Goal: Task Accomplishment & Management: Manage account settings

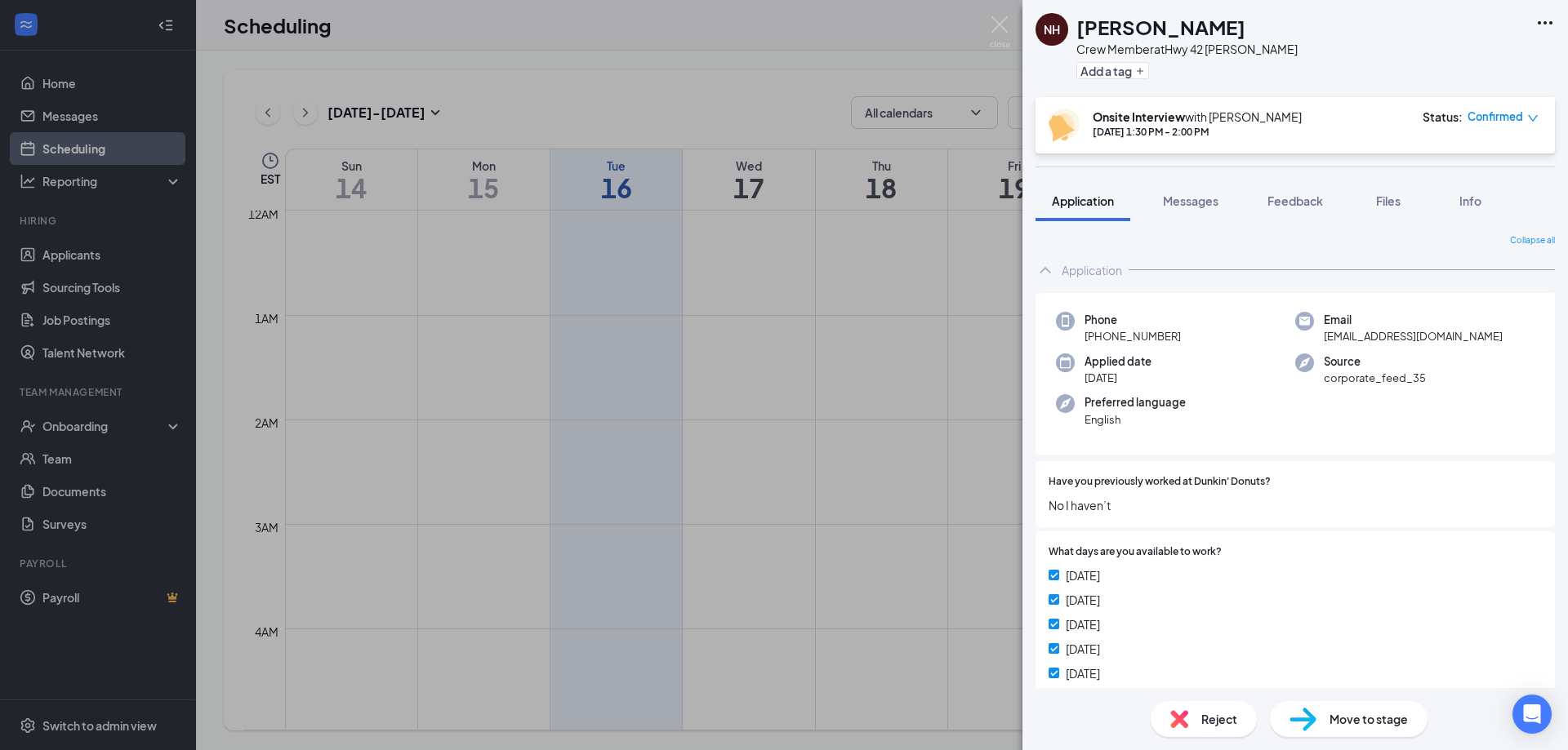
click at [997, 20] on div "Scheduling JC" at bounding box center [882, 25] width 1372 height 51
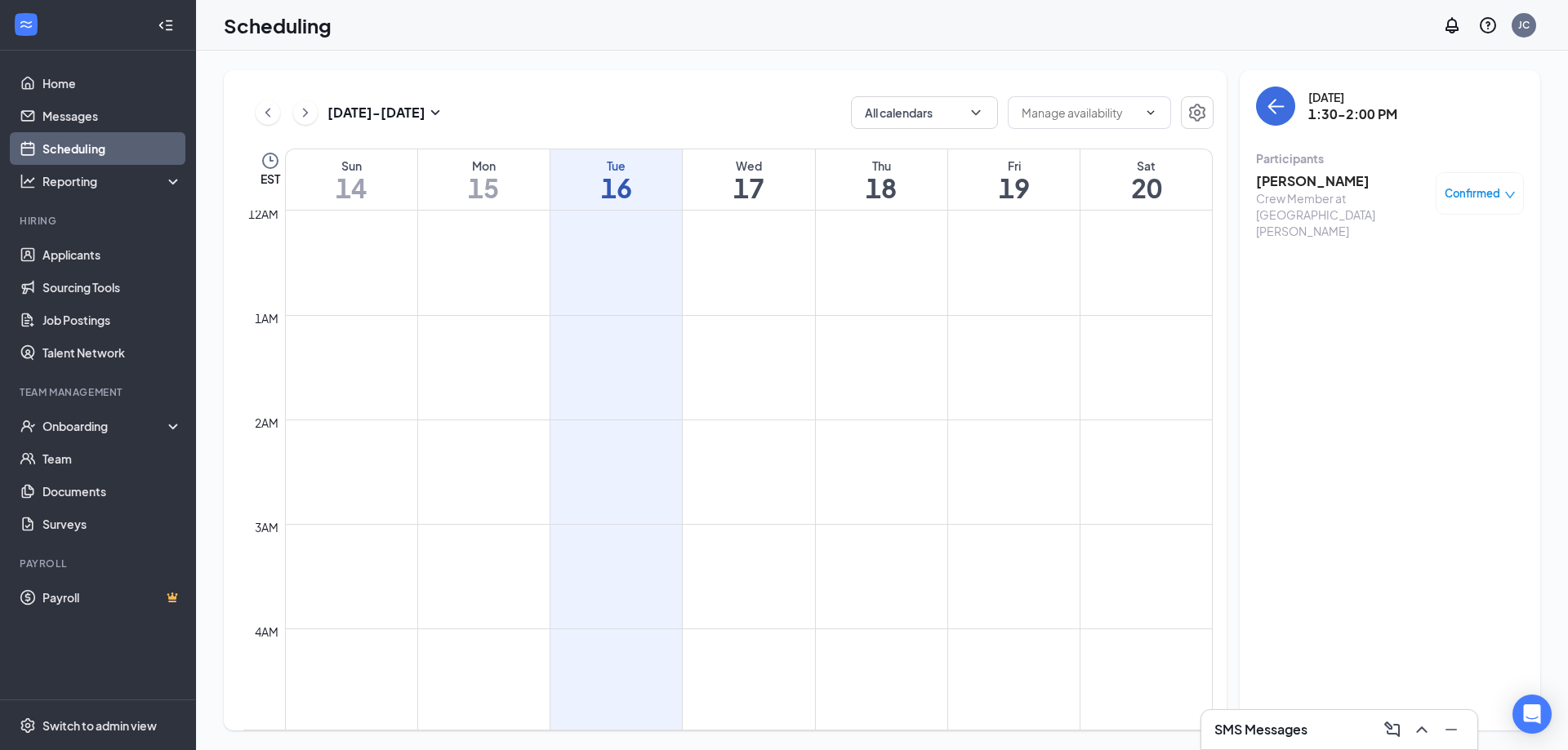
scroll to position [978, 0]
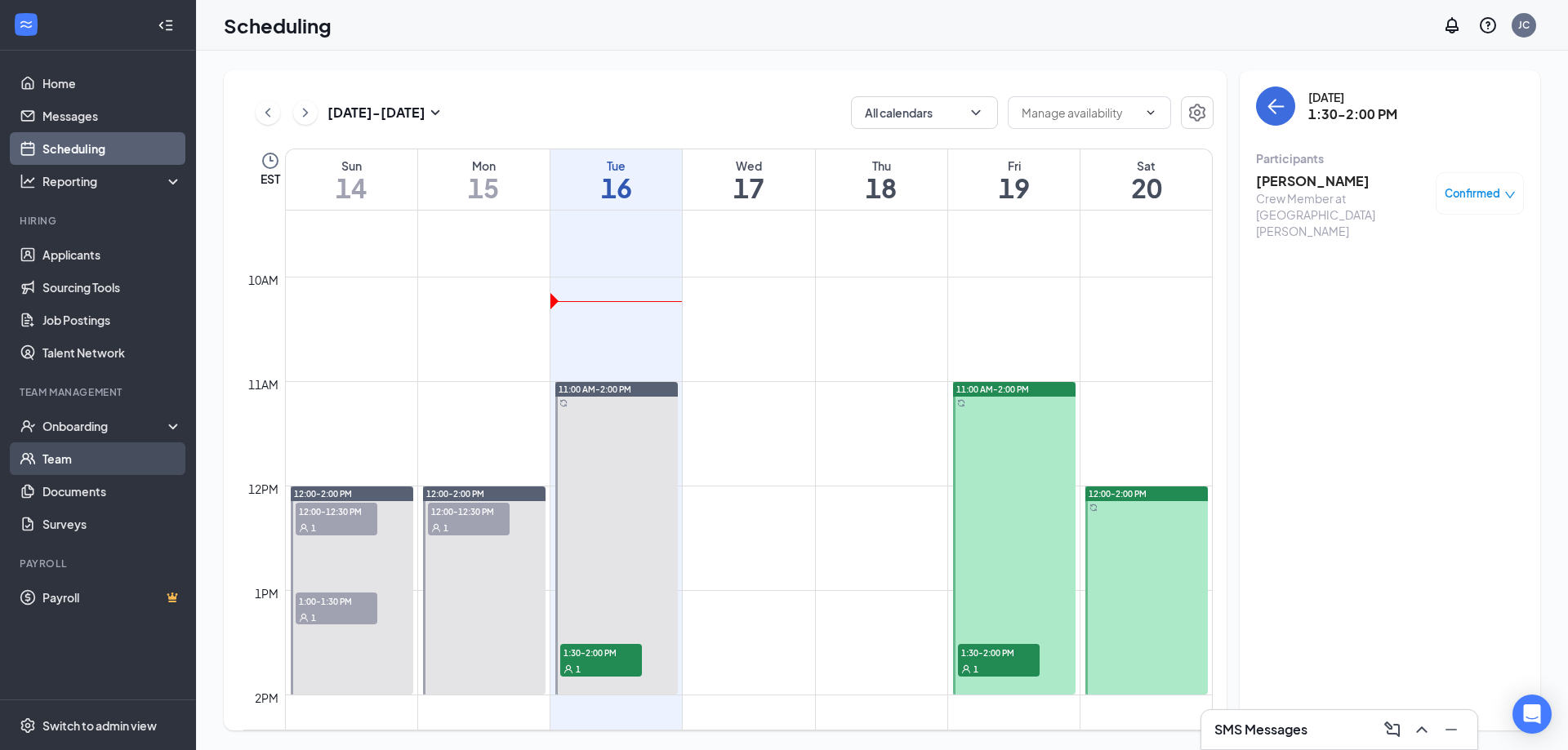
click at [51, 460] on link "Team" at bounding box center [112, 458] width 139 height 32
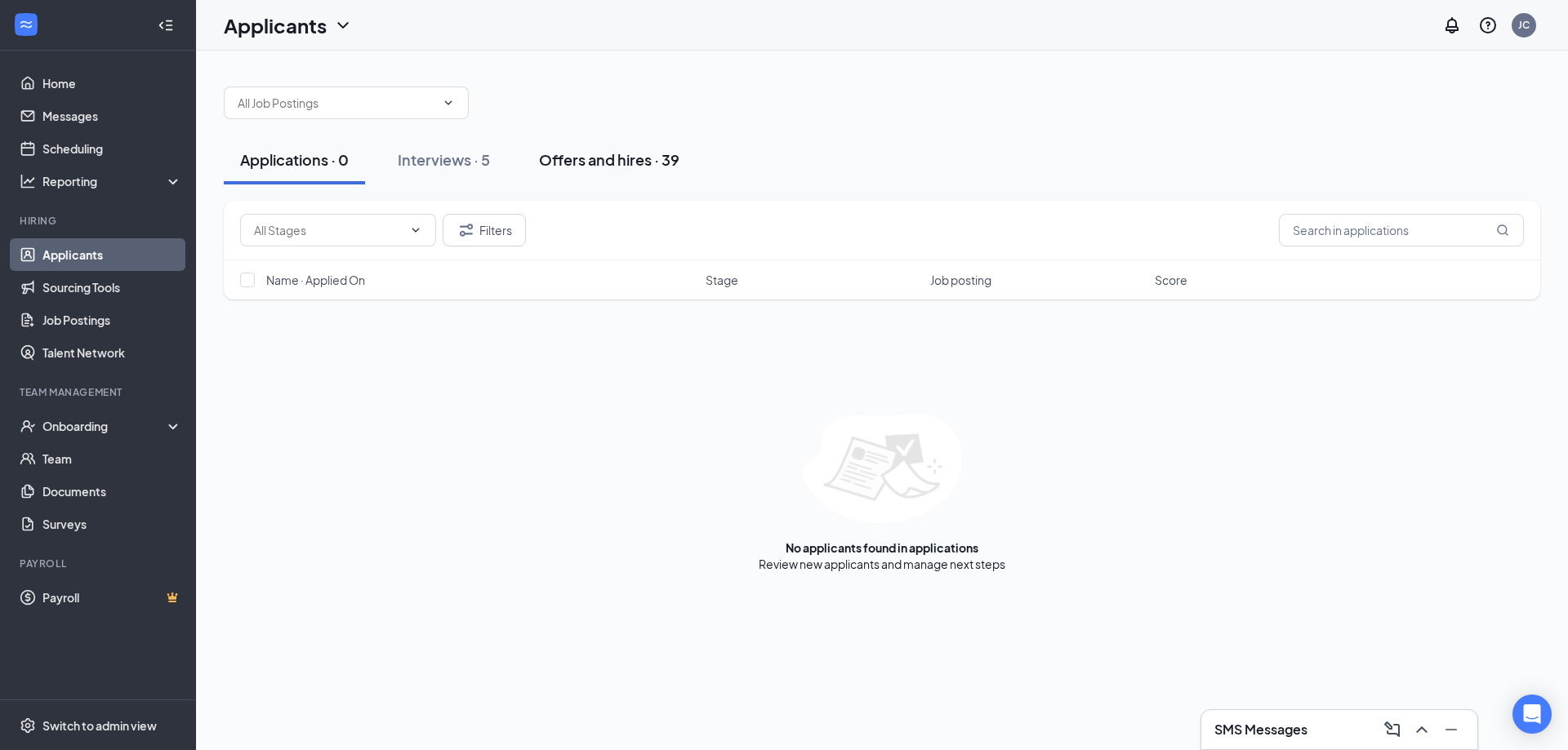
click at [643, 160] on div "Offers and hires · 39" at bounding box center [608, 159] width 140 height 20
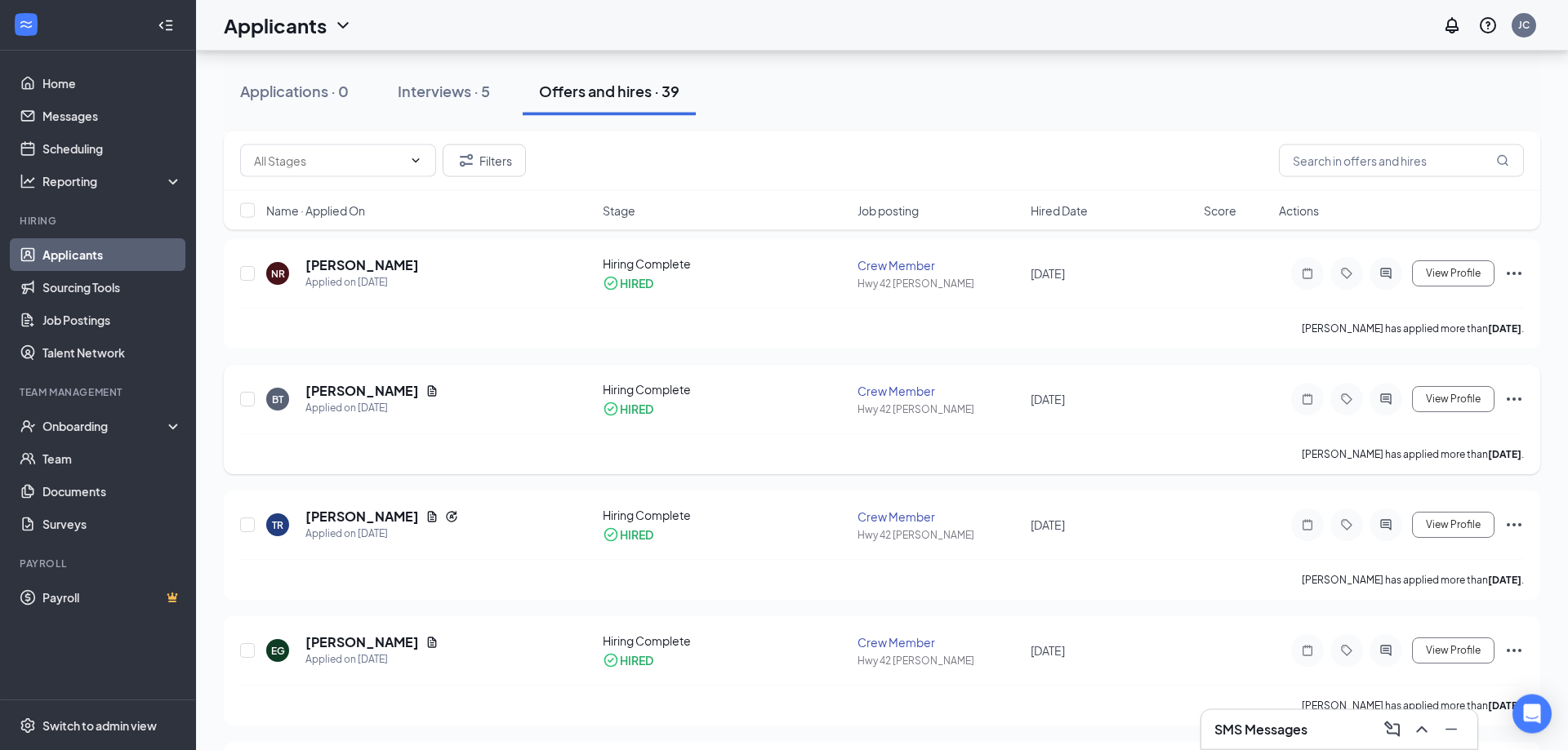
scroll to position [250, 0]
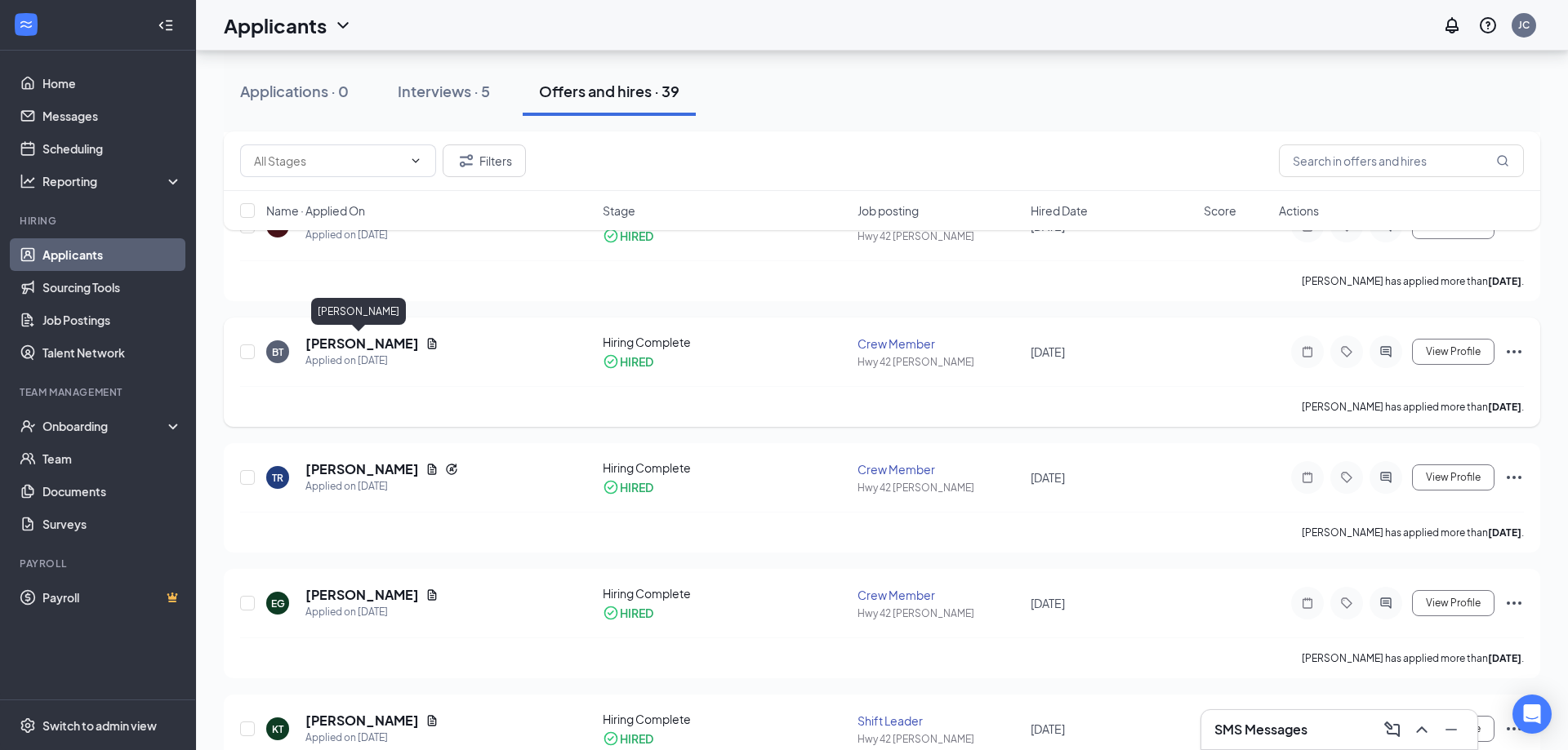
click at [355, 341] on h5 "Bianca Turner" at bounding box center [362, 343] width 113 height 18
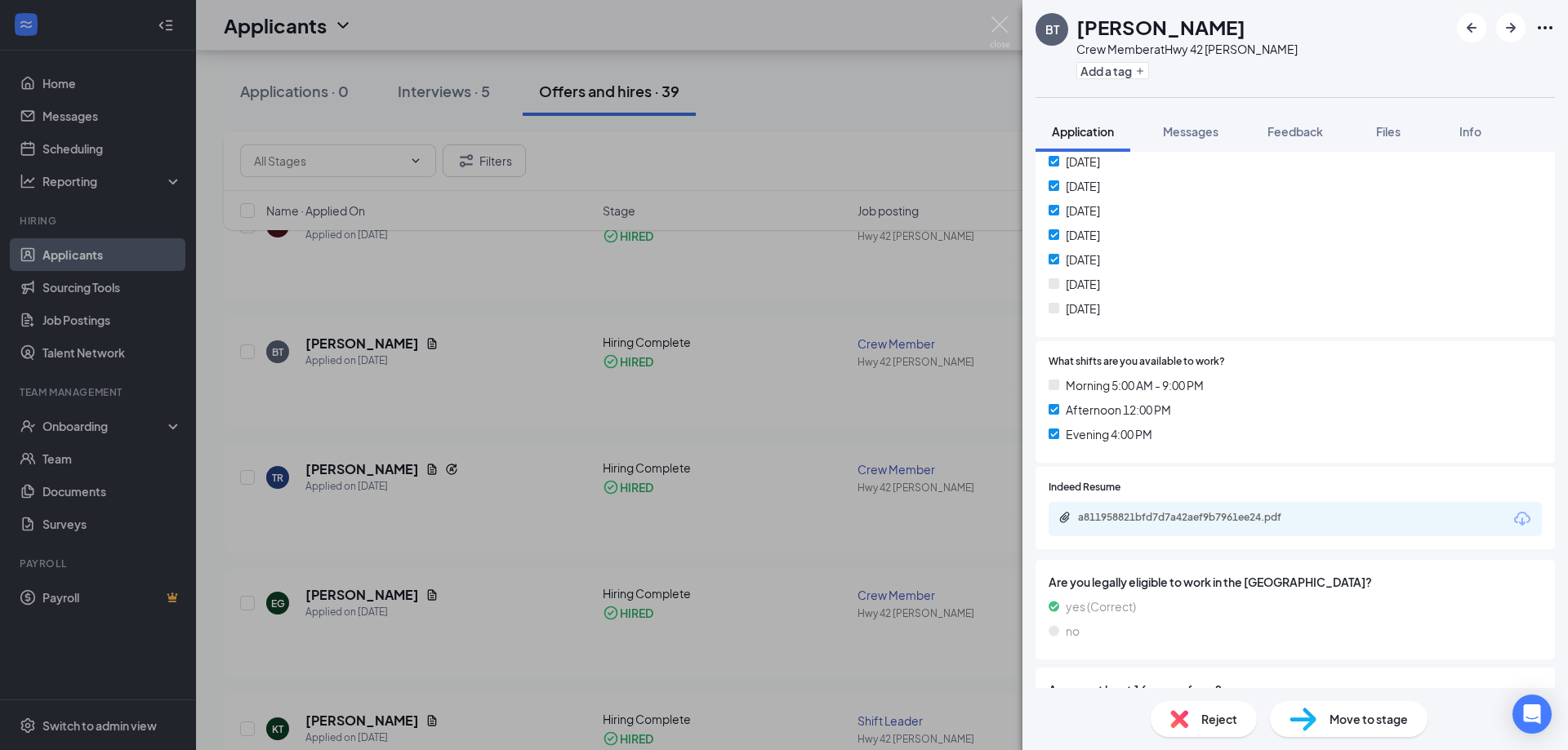
scroll to position [428, 0]
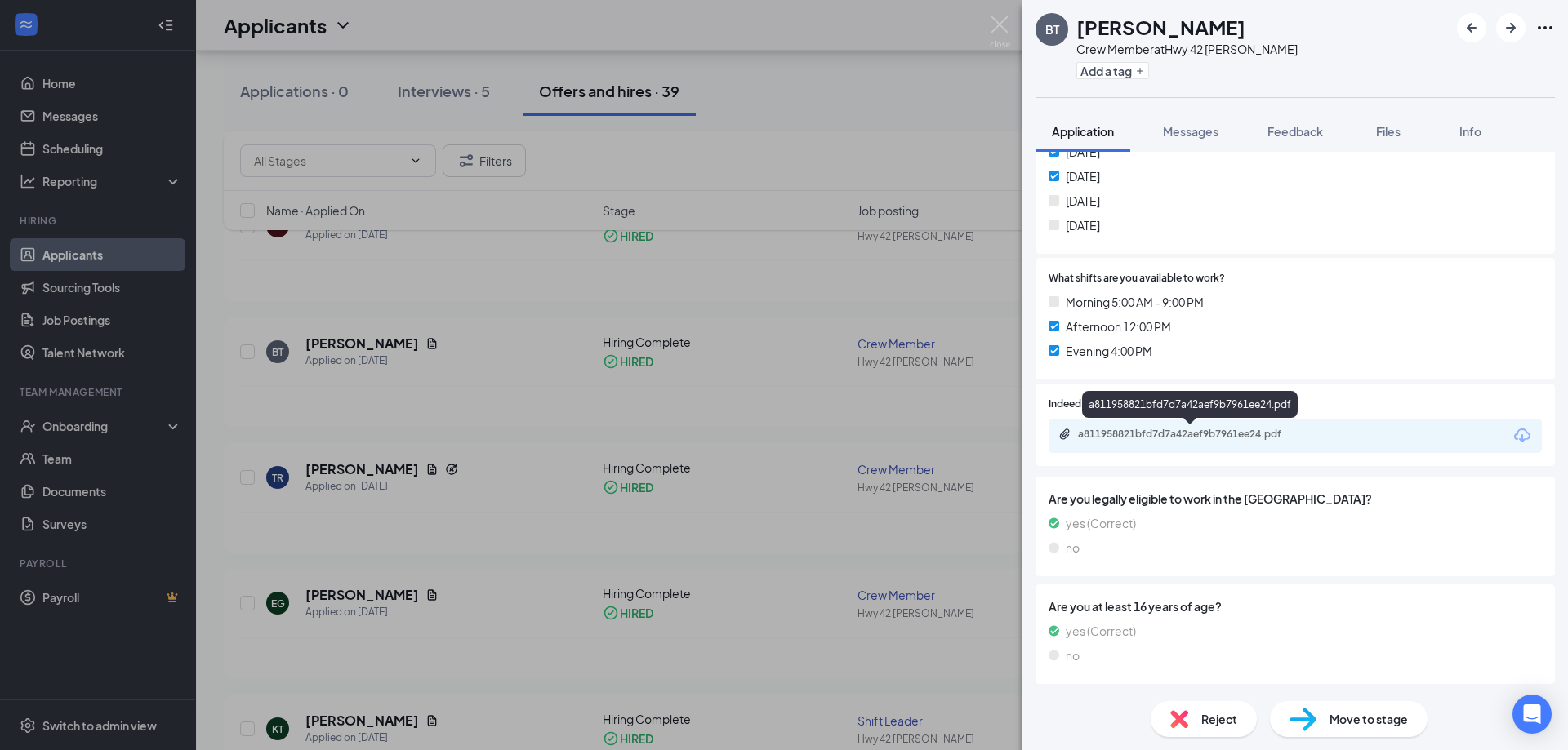
click at [1190, 435] on div "a811958821bfd7d7a42aef9b7961ee24.pdf" at bounding box center [1192, 434] width 228 height 13
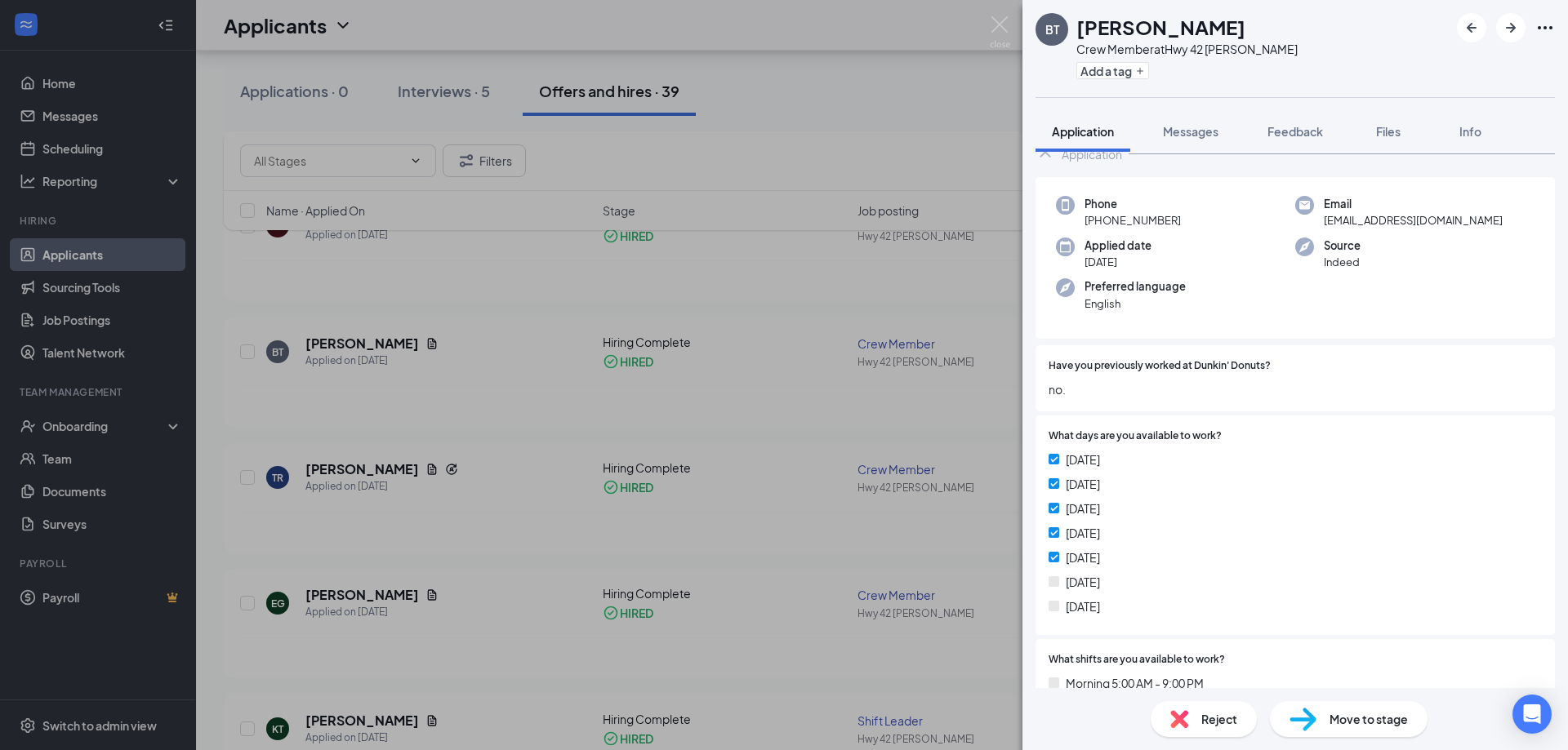
scroll to position [0, 0]
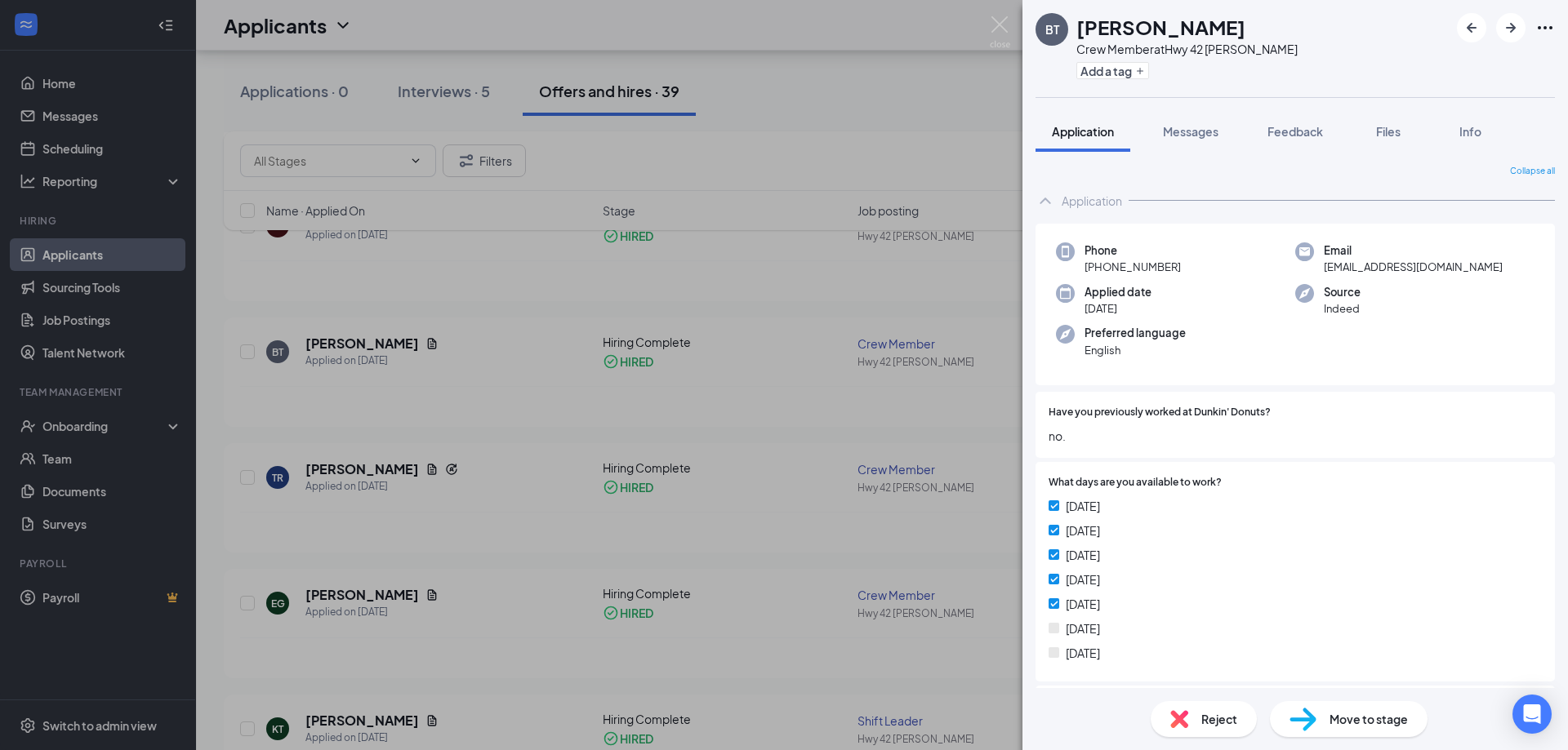
click at [800, 451] on div "BT Bianca Turner Crew Member at Hwy 42 Clayton Add a tag Application Messages F…" at bounding box center [784, 375] width 1568 height 750
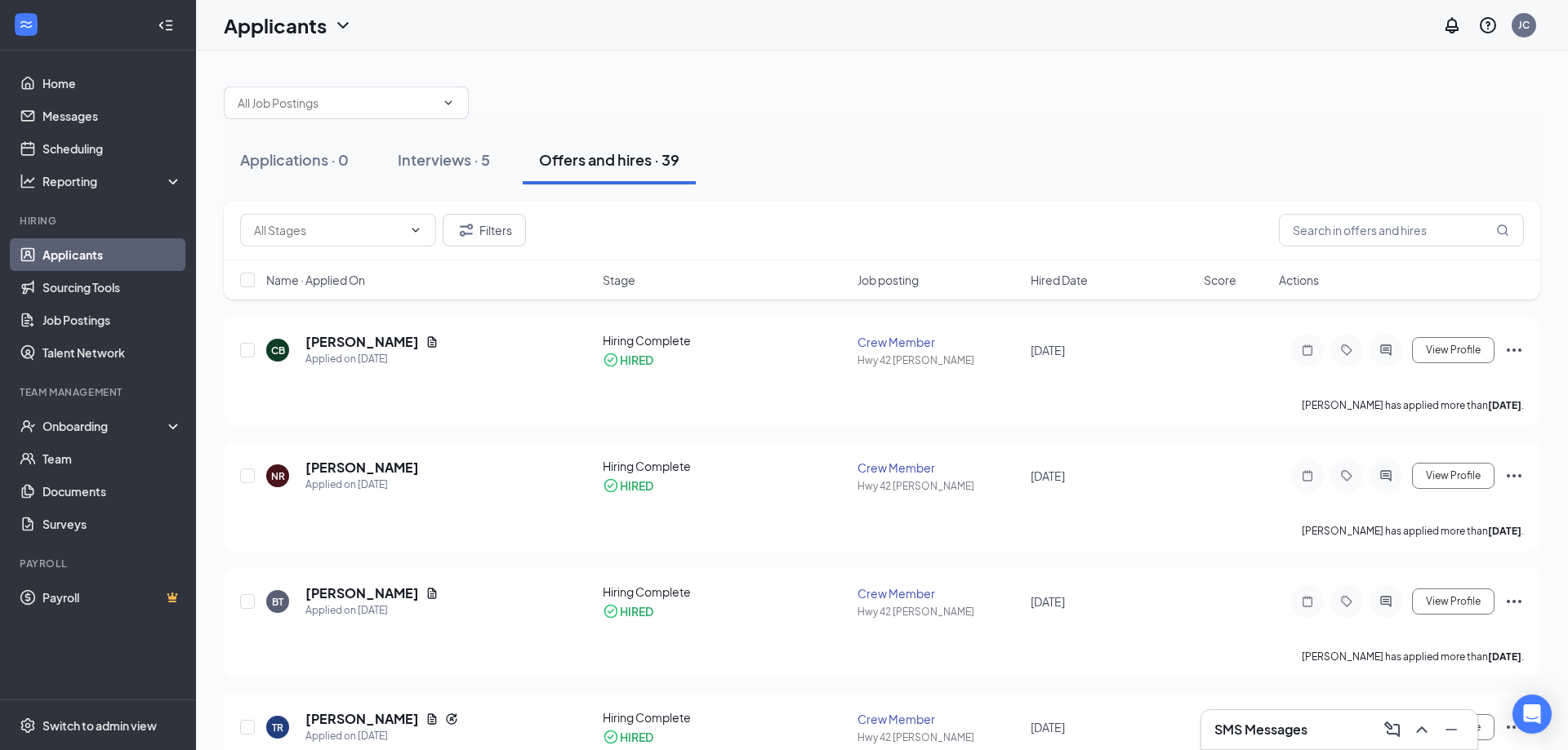
click at [469, 152] on div "Interviews · 5" at bounding box center [444, 159] width 92 height 20
